Goal: Transaction & Acquisition: Purchase product/service

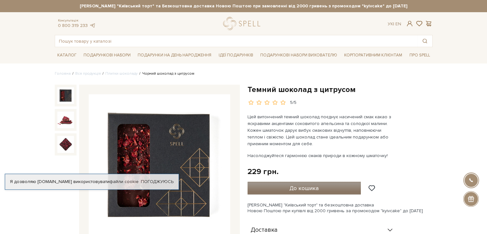
click at [288, 186] on button "До кошика" at bounding box center [304, 187] width 114 height 13
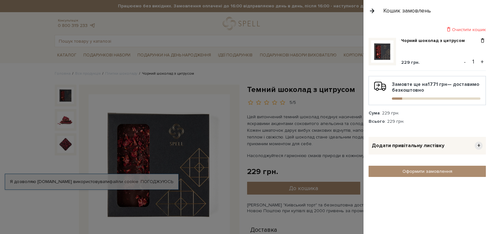
click at [483, 62] on button "+" at bounding box center [482, 62] width 7 height 10
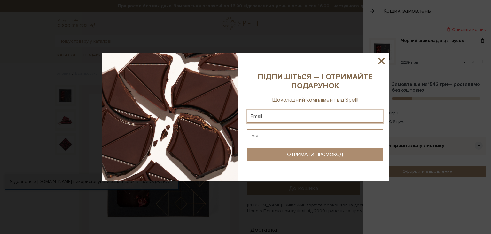
paste input "[EMAIL_ADDRESS][DOMAIN_NAME]"
type input "[EMAIL_ADDRESS][DOMAIN_NAME]"
click at [265, 135] on input "text" at bounding box center [315, 135] width 136 height 13
type input "Лілія"
click at [294, 155] on div "ОТРИМАТИ ПРОМОКОД" at bounding box center [315, 154] width 56 height 6
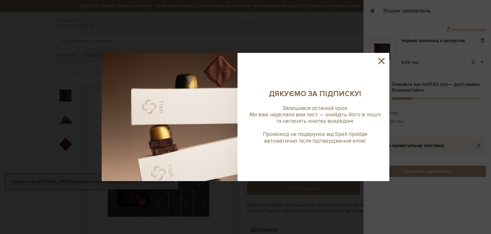
click at [381, 60] on icon at bounding box center [381, 60] width 11 height 11
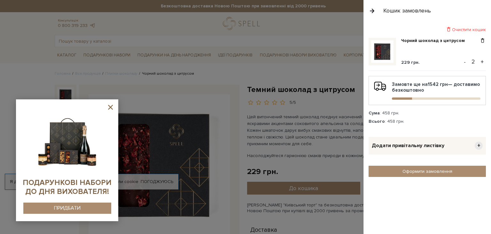
click at [109, 107] on icon at bounding box center [110, 107] width 5 height 5
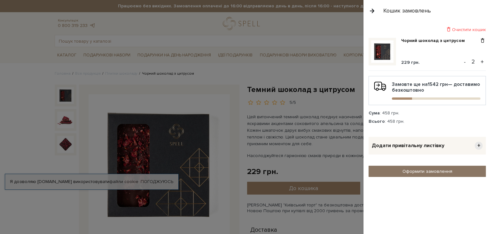
click at [425, 168] on link "Оформити замовлення" at bounding box center [427, 170] width 117 height 11
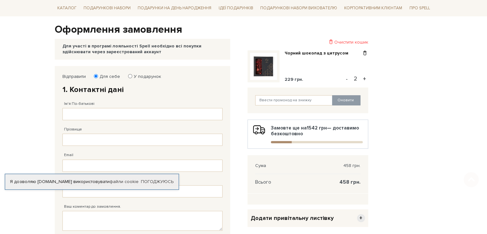
scroll to position [64, 0]
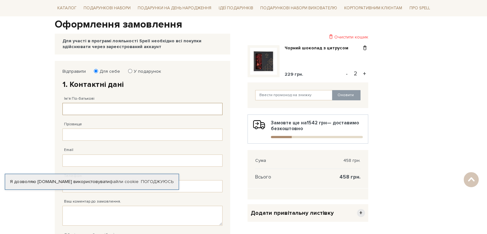
click at [72, 107] on input "Ім'я По-батькові" at bounding box center [142, 109] width 160 height 12
type input "[PERSON_NAME]"
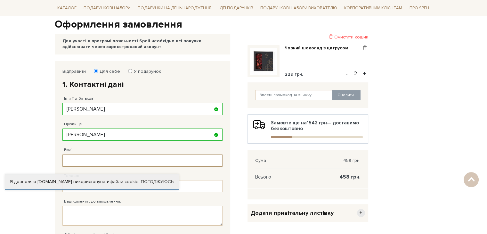
paste input "[EMAIL_ADDRESS][DOMAIN_NAME]"
type input "[EMAIL_ADDRESS][DOMAIN_NAME]"
click at [20, 142] on body "Подарункові набори SALE Корпоративним клієнтам Доставка і оплата Консультація: …" at bounding box center [243, 175] width 487 height 478
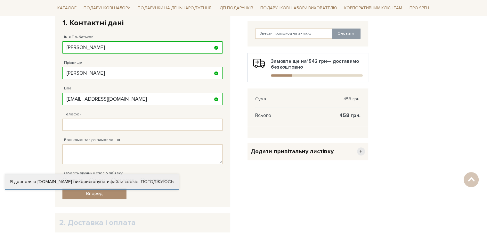
scroll to position [128, 0]
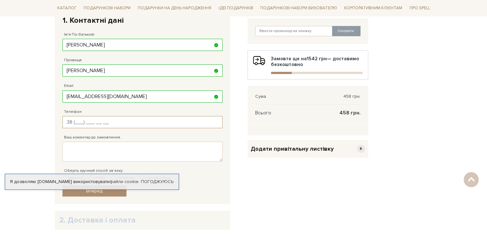
click at [76, 123] on input "Телефон" at bounding box center [142, 122] width 160 height 12
type input "38 (0__) ___ __ __"
type input "[PHONE_NUMBER]"
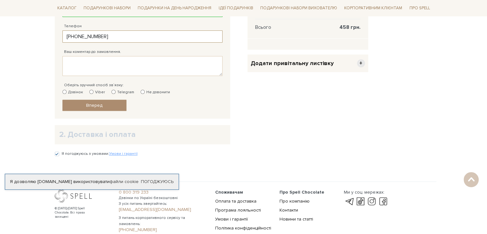
scroll to position [224, 0]
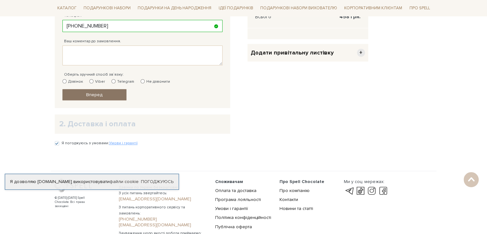
click at [95, 93] on span "Вперед" at bounding box center [94, 94] width 16 height 5
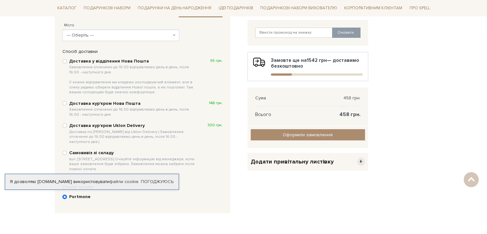
scroll to position [124, 0]
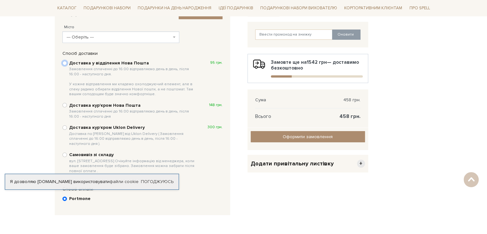
click at [64, 62] on input "Доставка у відділення Нова Пошта Замовлення сплаченні до 16:00 відправляємо ден…" at bounding box center [64, 63] width 4 height 4
radio input "true"
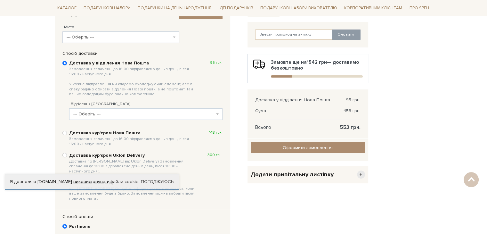
click at [116, 110] on span "--- Оберіть ---" at bounding box center [145, 114] width 153 height 12
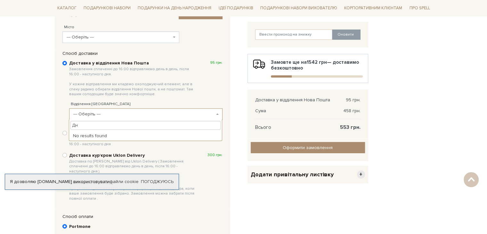
type input "Д"
type input "3"
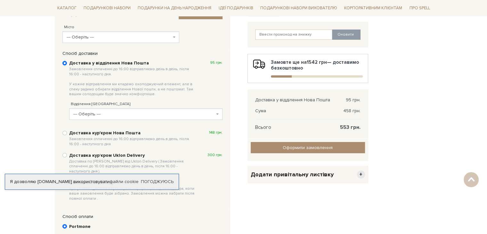
click at [40, 73] on body "Подарункові набори SALE Корпоративним клієнтам Доставка і оплата Консультація: …" at bounding box center [243, 115] width 487 height 479
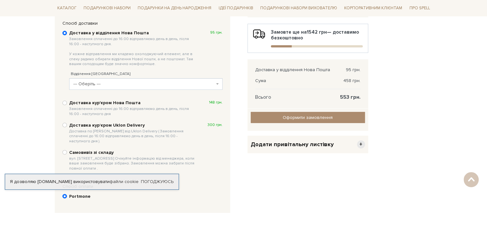
scroll to position [156, 0]
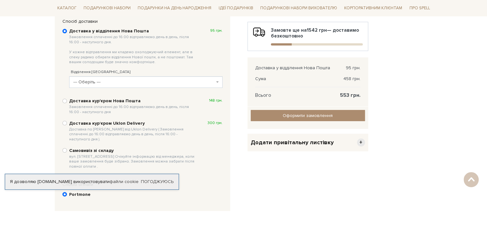
click at [217, 82] on b at bounding box center [217, 81] width 3 height 1
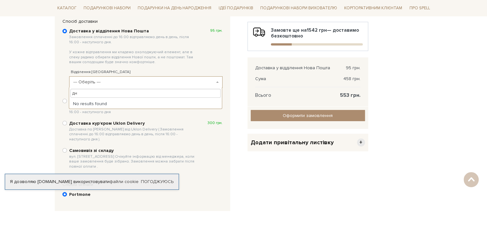
type input "д"
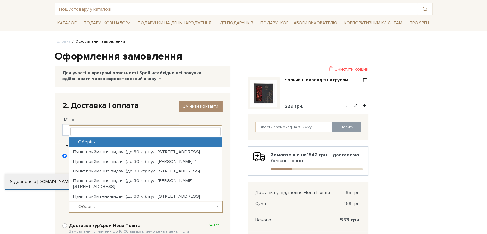
scroll to position [0, 0]
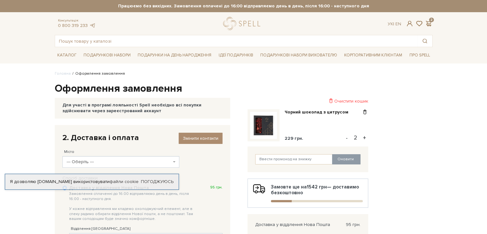
drag, startPoint x: 21, startPoint y: 129, endPoint x: 18, endPoint y: 132, distance: 4.3
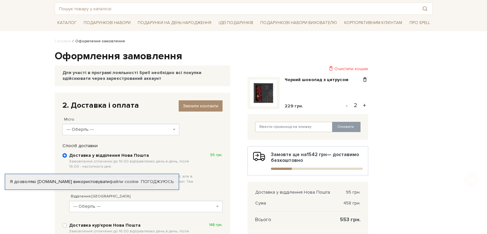
scroll to position [75, 0]
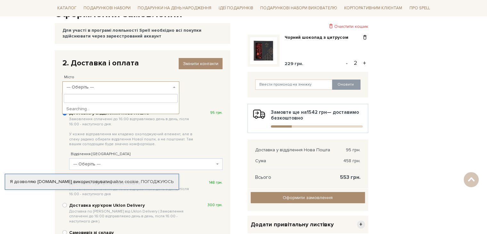
click at [79, 84] on span "--- Оберіть ---" at bounding box center [119, 87] width 105 height 6
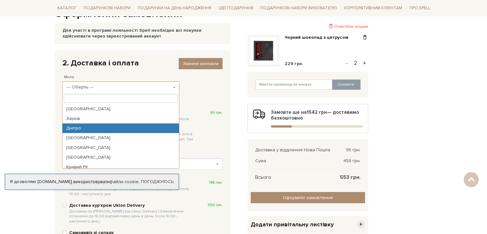
select select "Дніпро"
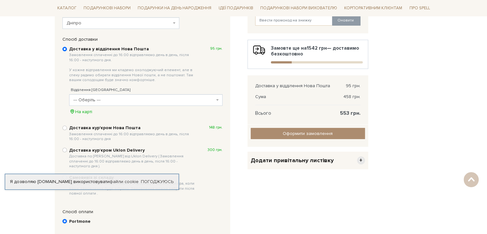
scroll to position [107, 0]
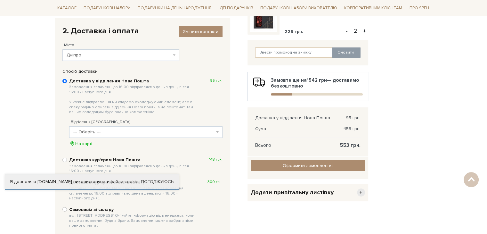
click at [163, 125] on div "Відділення [GEOGRAPHIC_DATA] --- Оберіть --- Відділення №1: вул. Сонячна [STREE…" at bounding box center [145, 130] width 153 height 34
click at [145, 130] on span "--- Оберіть ---" at bounding box center [143, 132] width 141 height 6
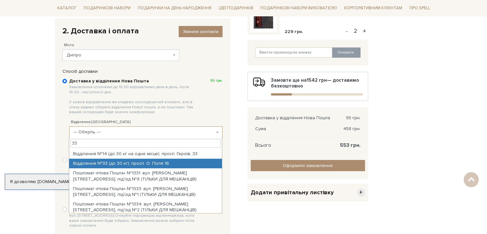
type input "33"
select select "Відділення №33 (до 30 кг): просп. О. Поля 16"
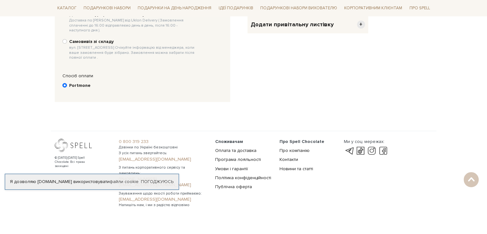
scroll to position [276, 0]
